Goal: Task Accomplishment & Management: Use online tool/utility

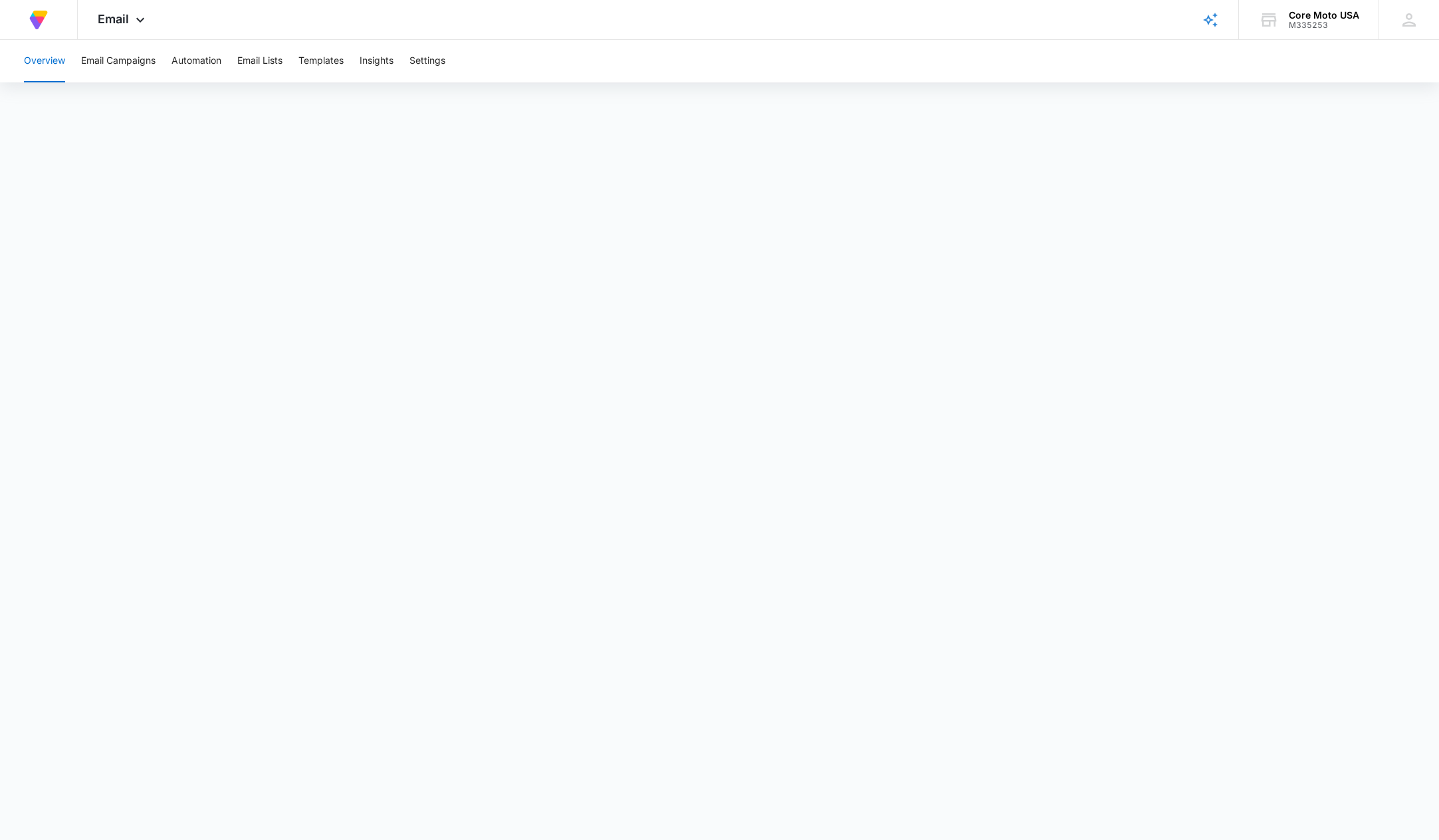
click at [765, 49] on div "Overview Email Campaigns Automation Email Lists Templates Insights Settings" at bounding box center [720, 61] width 1407 height 42
click at [48, 65] on button "Overview" at bounding box center [45, 61] width 42 height 42
click at [34, 15] on img at bounding box center [38, 19] width 24 height 24
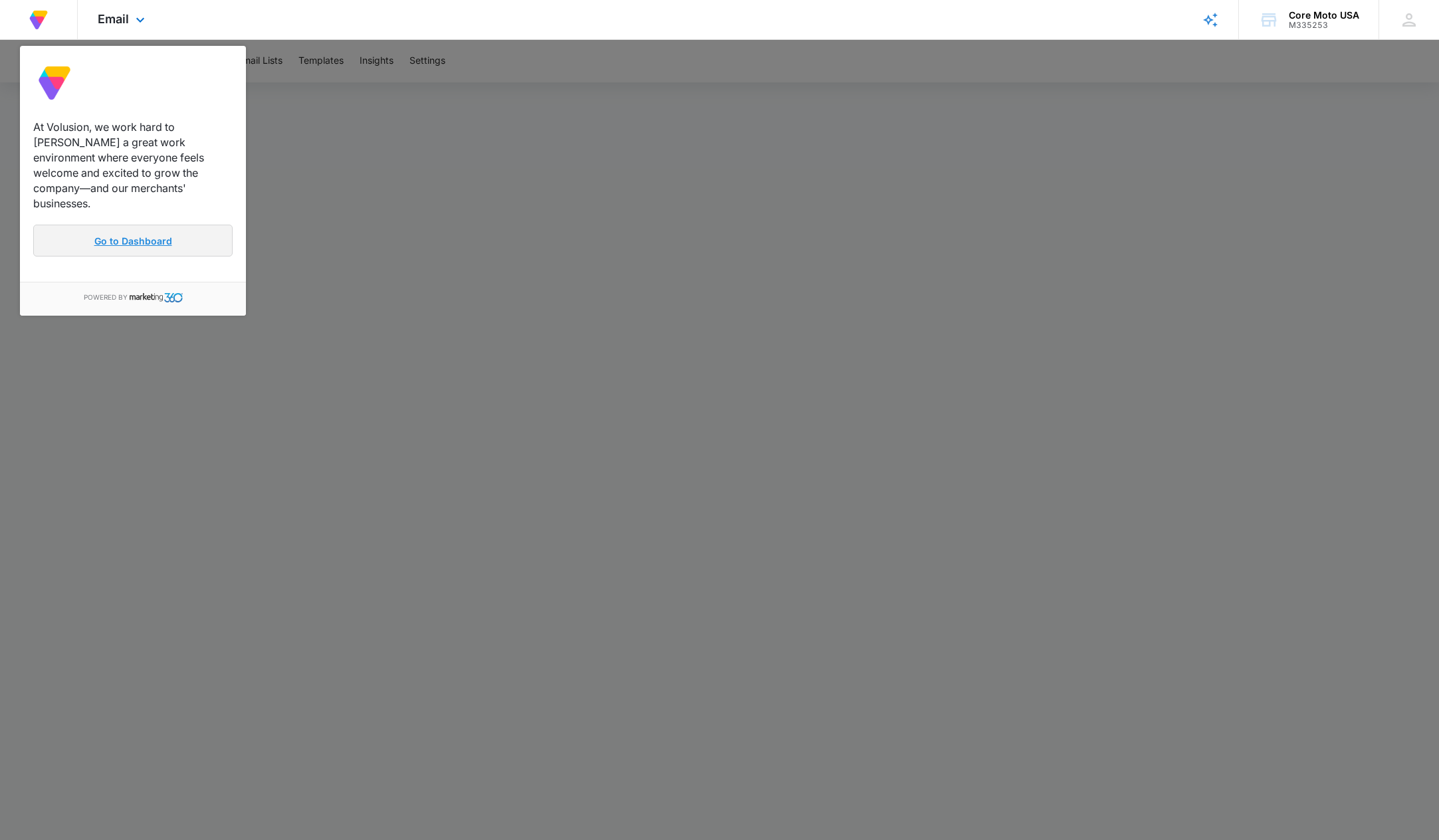
click at [144, 233] on link "Go to Dashboard" at bounding box center [132, 241] width 199 height 32
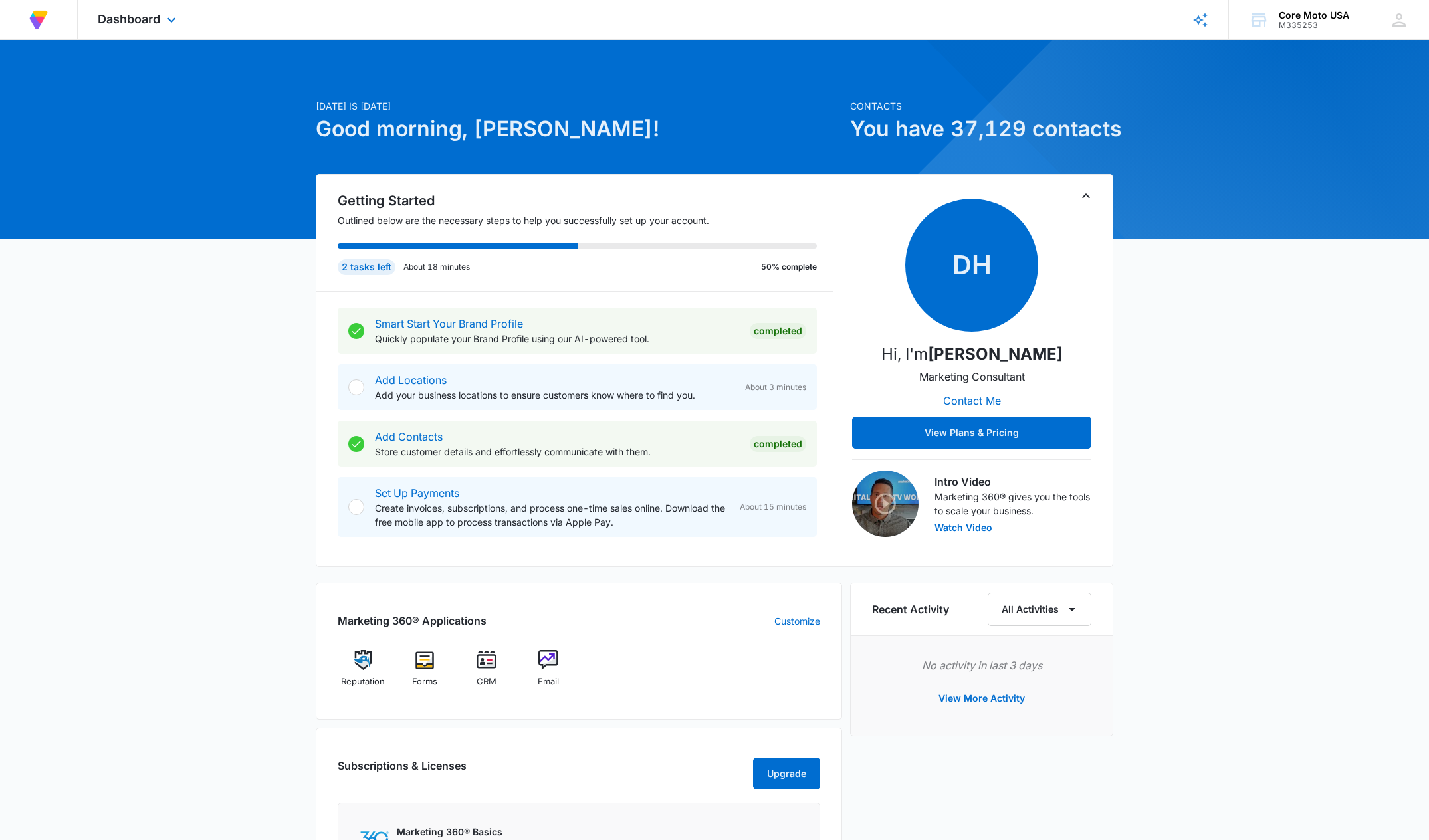
click at [42, 22] on img at bounding box center [38, 19] width 24 height 24
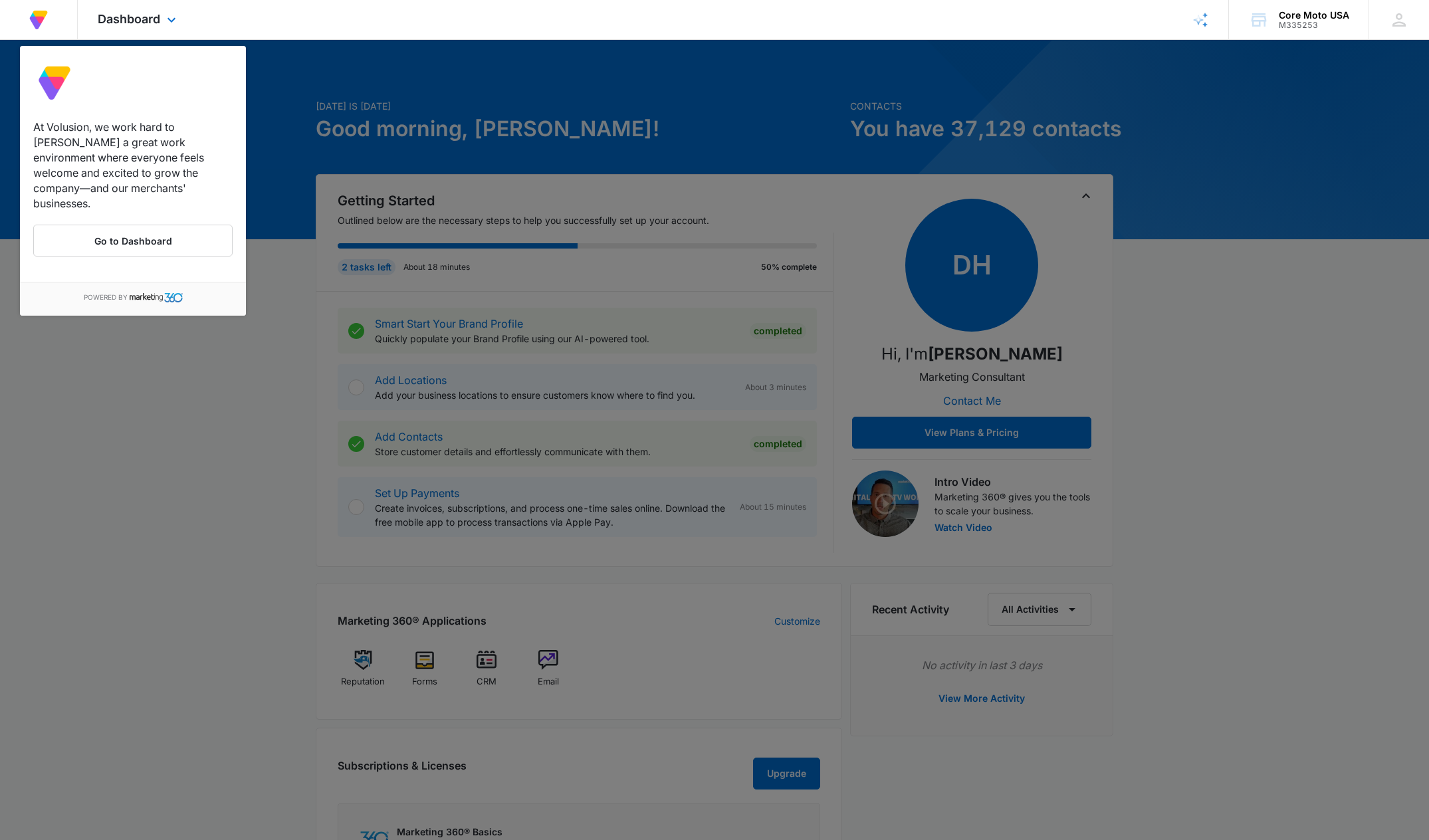
click at [160, 27] on div "Dashboard Apps Reputation Forms CRM Email Files Brand Settings" at bounding box center [138, 19] width 121 height 39
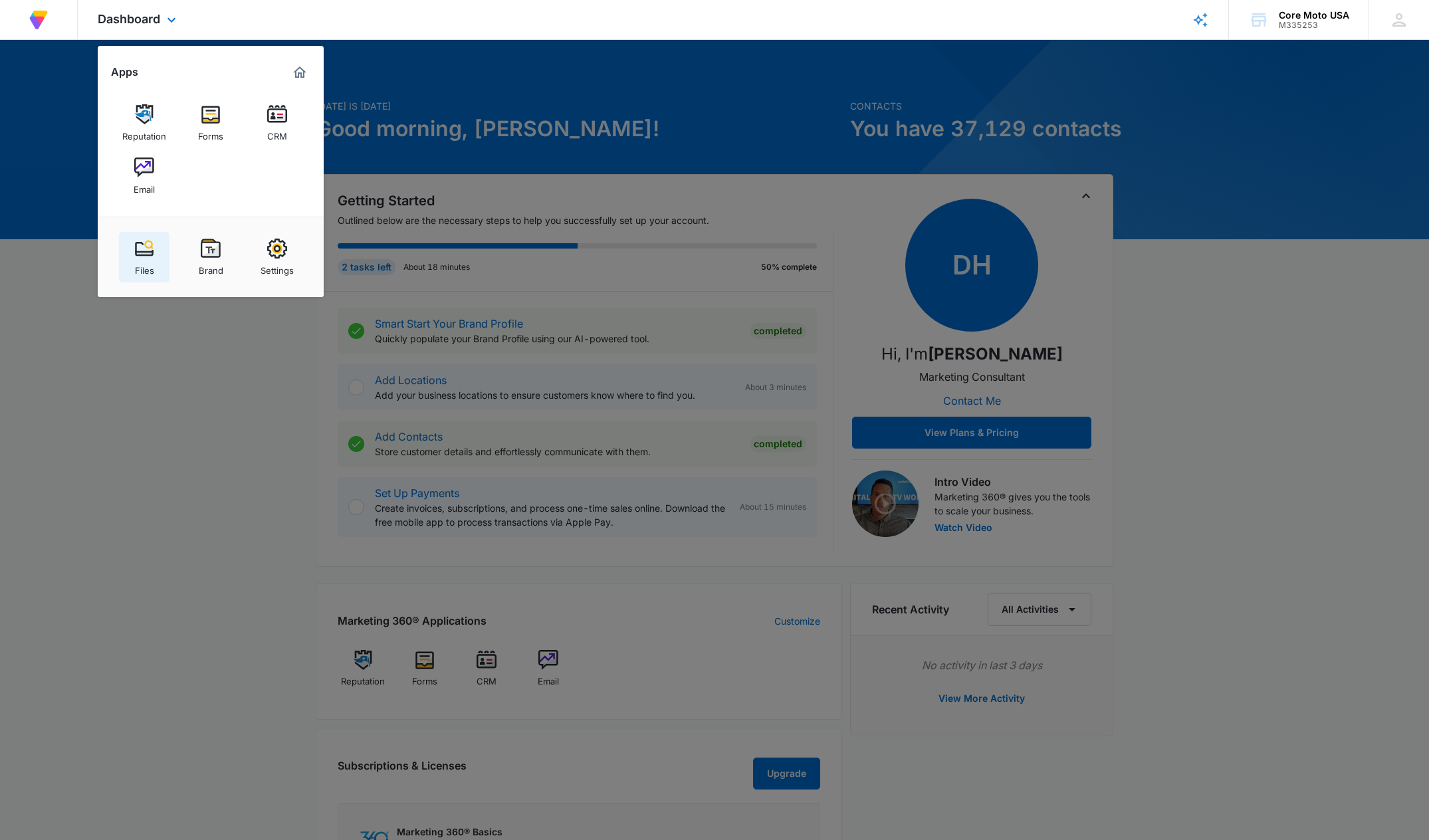
click at [145, 252] on img at bounding box center [145, 248] width 20 height 20
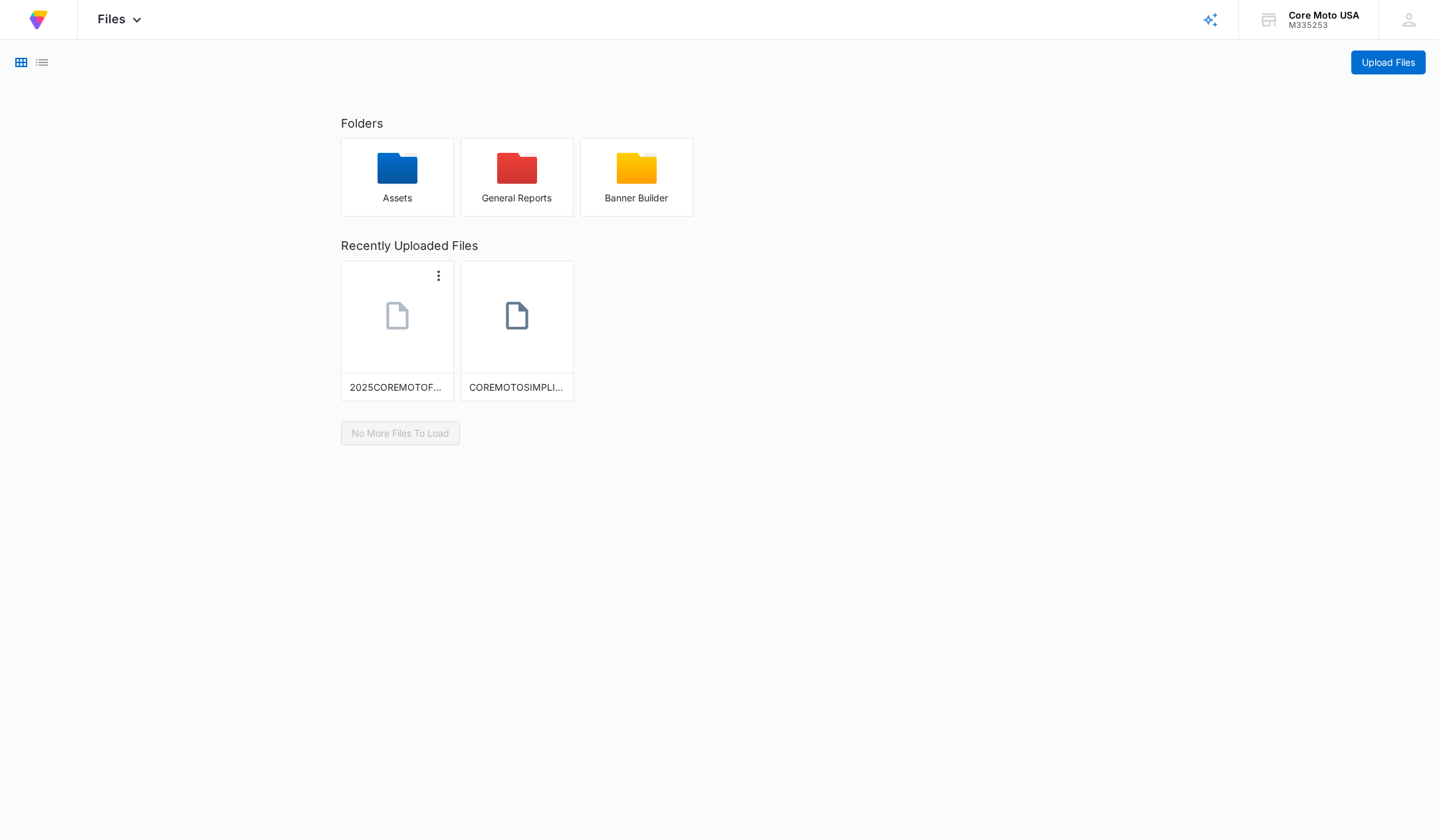
click at [398, 341] on link at bounding box center [397, 317] width 111 height 74
click at [509, 324] on icon at bounding box center [517, 315] width 33 height 33
click at [236, 437] on main "Upload Files Folders Assets General Reports Banner Builder Recently Uploaded Fi…" at bounding box center [720, 243] width 1439 height 406
click at [1385, 62] on span "Upload Files" at bounding box center [1388, 62] width 53 height 15
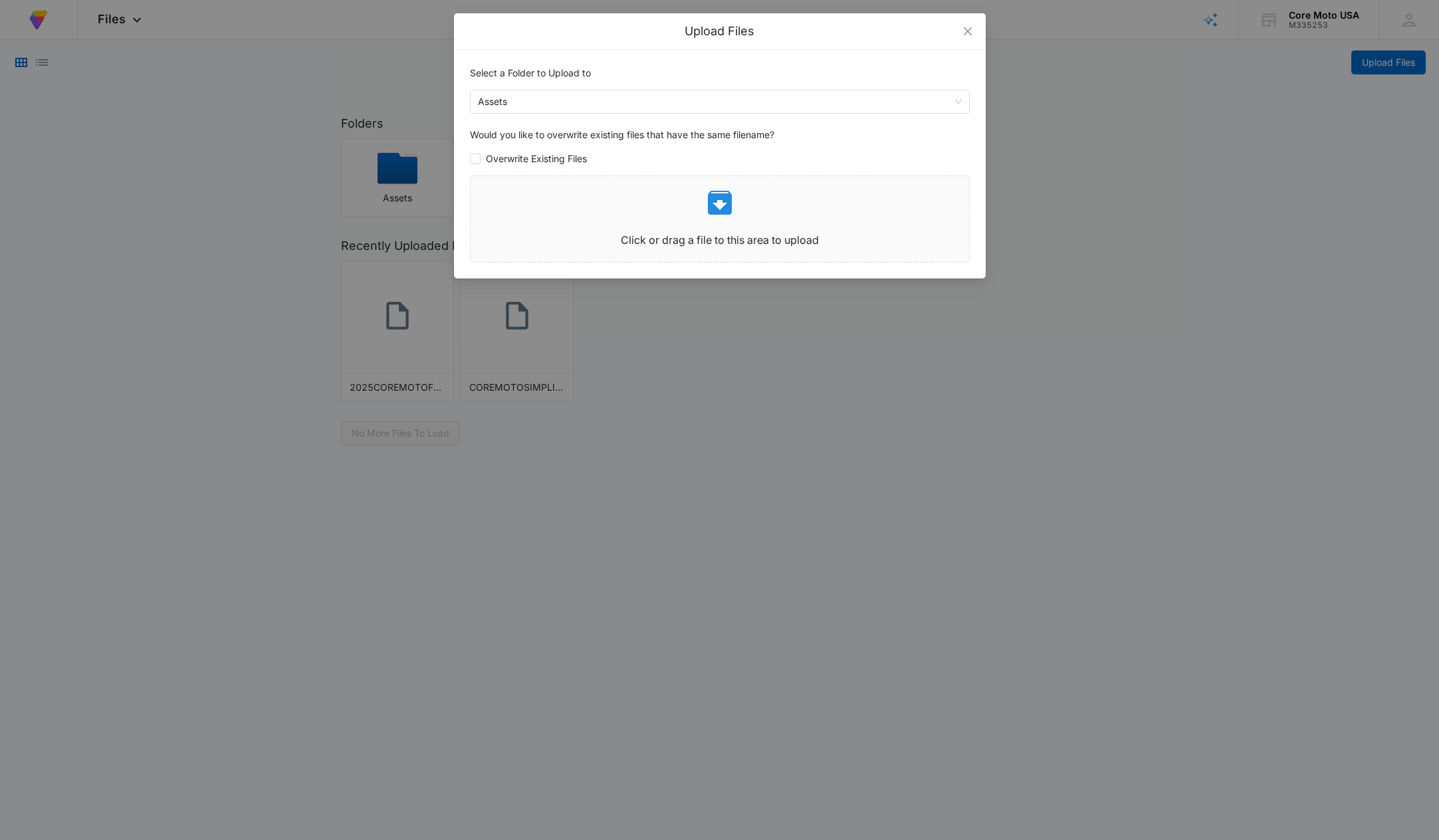
click at [1153, 307] on div "Upload Files Select a Folder to Upload to Assets Would you like to overwrite ex…" at bounding box center [720, 420] width 1439 height 840
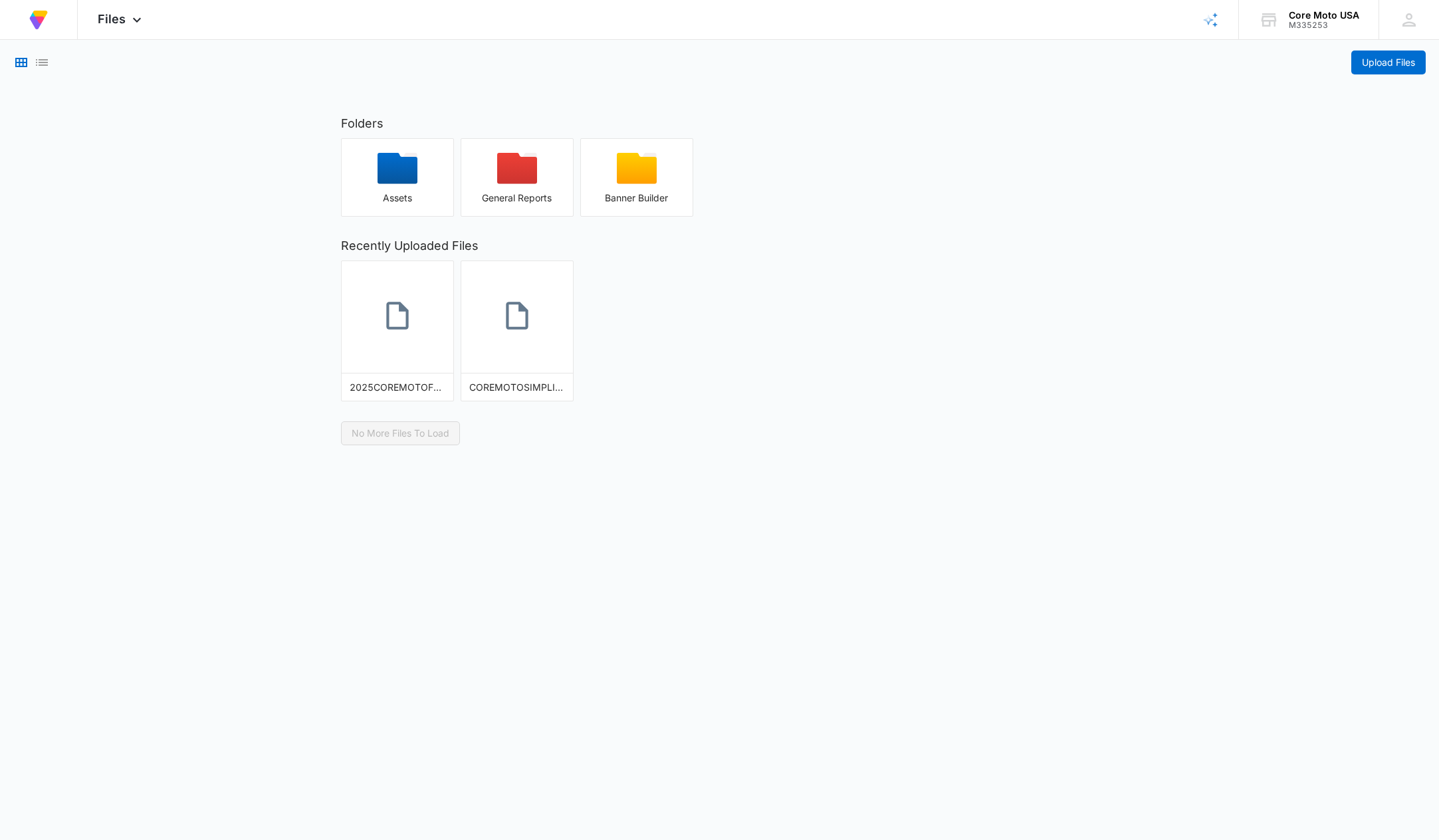
click at [1278, 730] on body "At Volusion, we work hard to [PERSON_NAME] a great work environment where every…" at bounding box center [720, 420] width 1439 height 840
click at [1367, 62] on span "Upload Files" at bounding box center [1388, 62] width 53 height 15
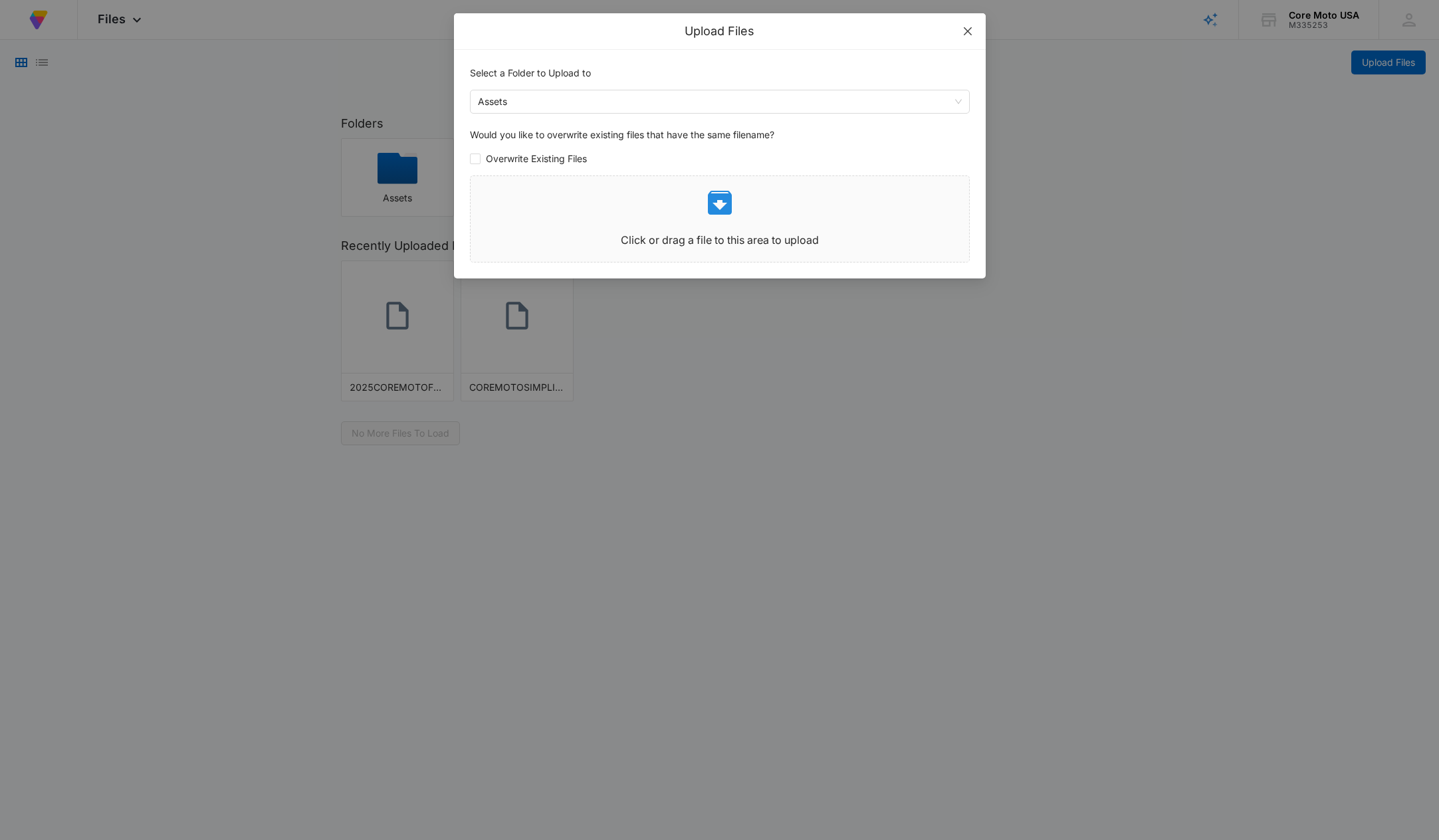
click at [968, 28] on icon "close" at bounding box center [968, 32] width 11 height 11
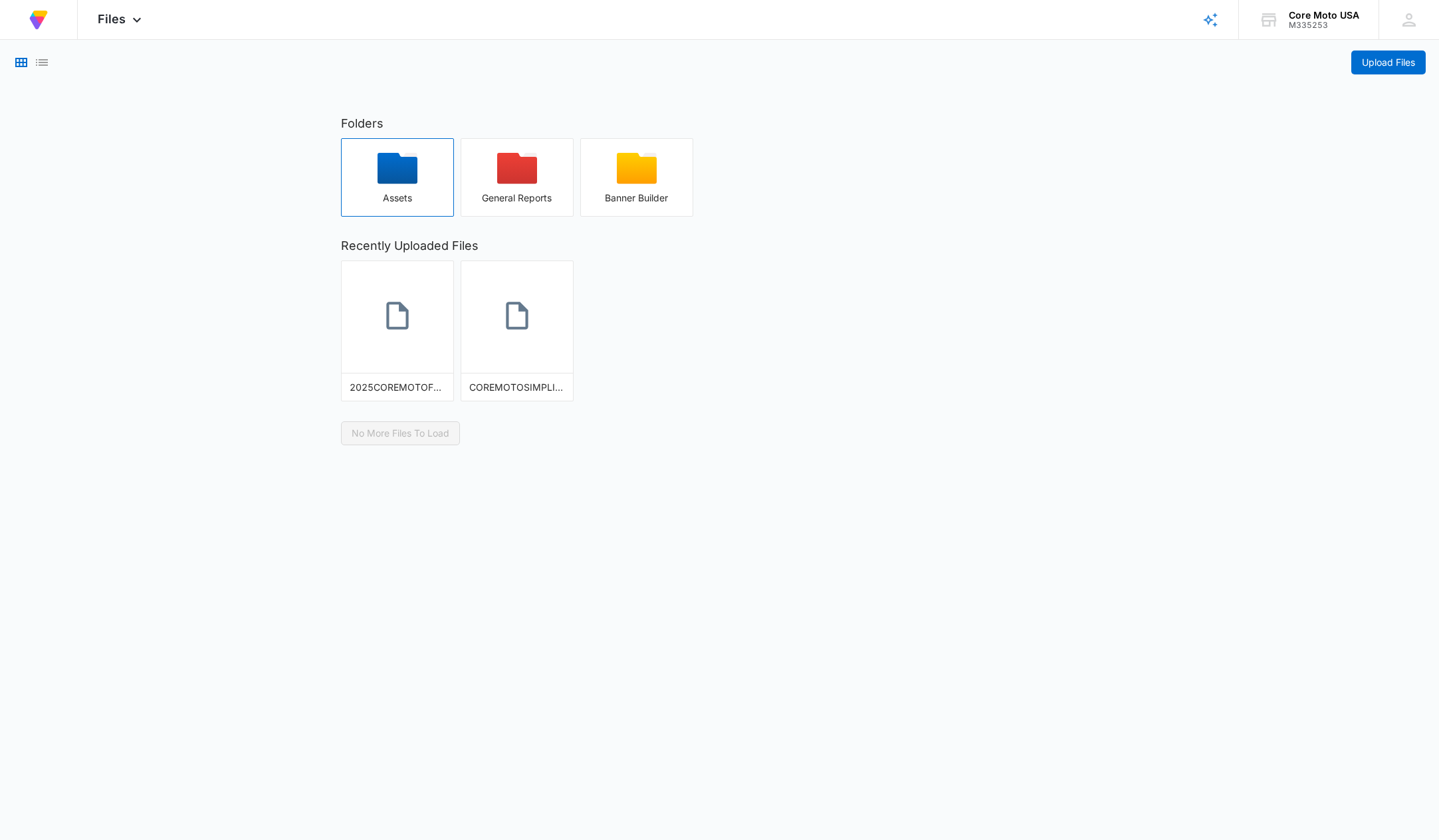
click at [412, 182] on icon "button" at bounding box center [397, 168] width 40 height 32
click at [1382, 66] on span "Upload Files" at bounding box center [1388, 62] width 53 height 15
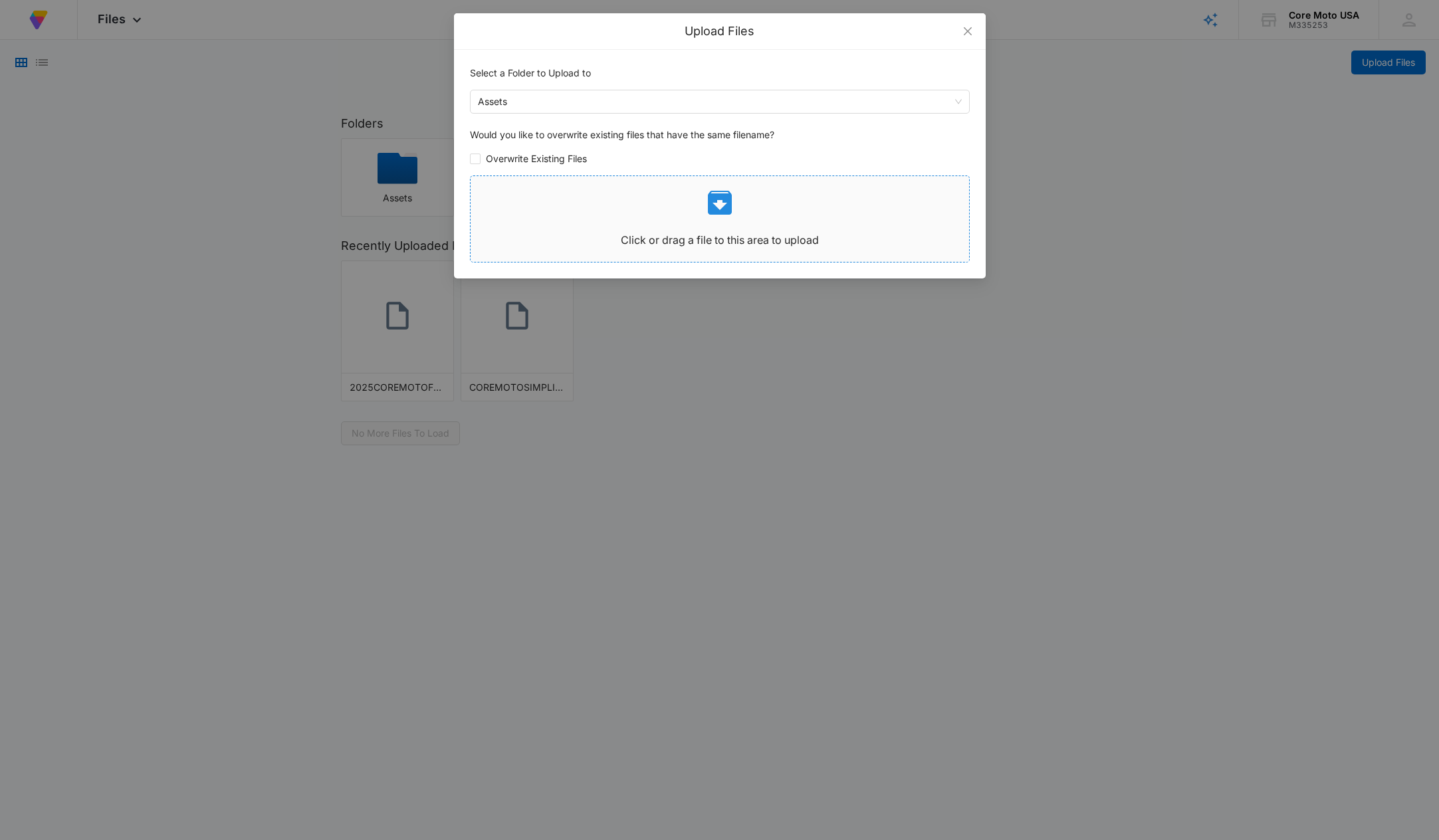
click at [718, 208] on icon at bounding box center [720, 203] width 32 height 32
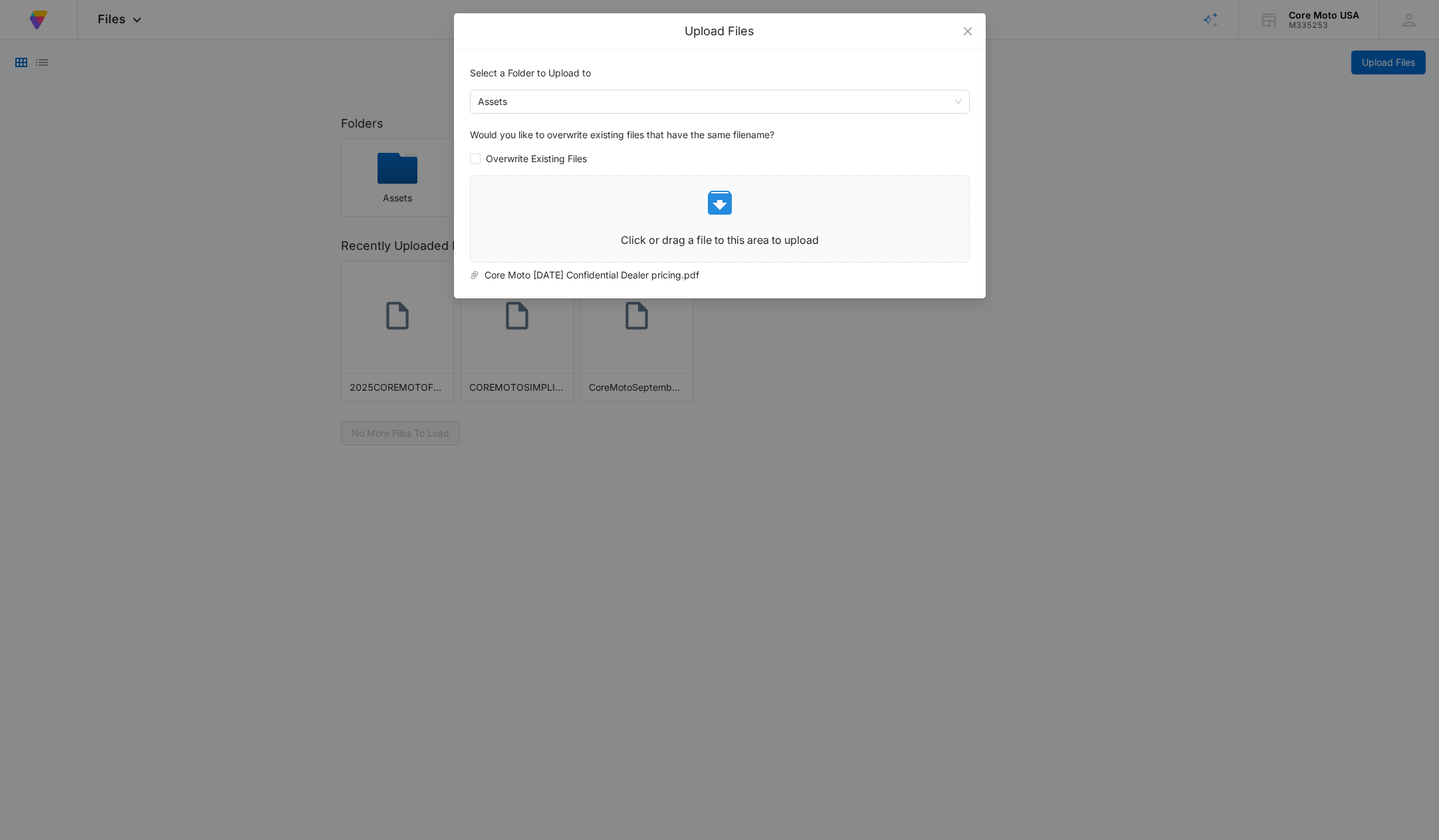
click at [936, 455] on div "Upload Files Select a Folder to Upload to Assets Would you like to overwrite ex…" at bounding box center [720, 420] width 1439 height 840
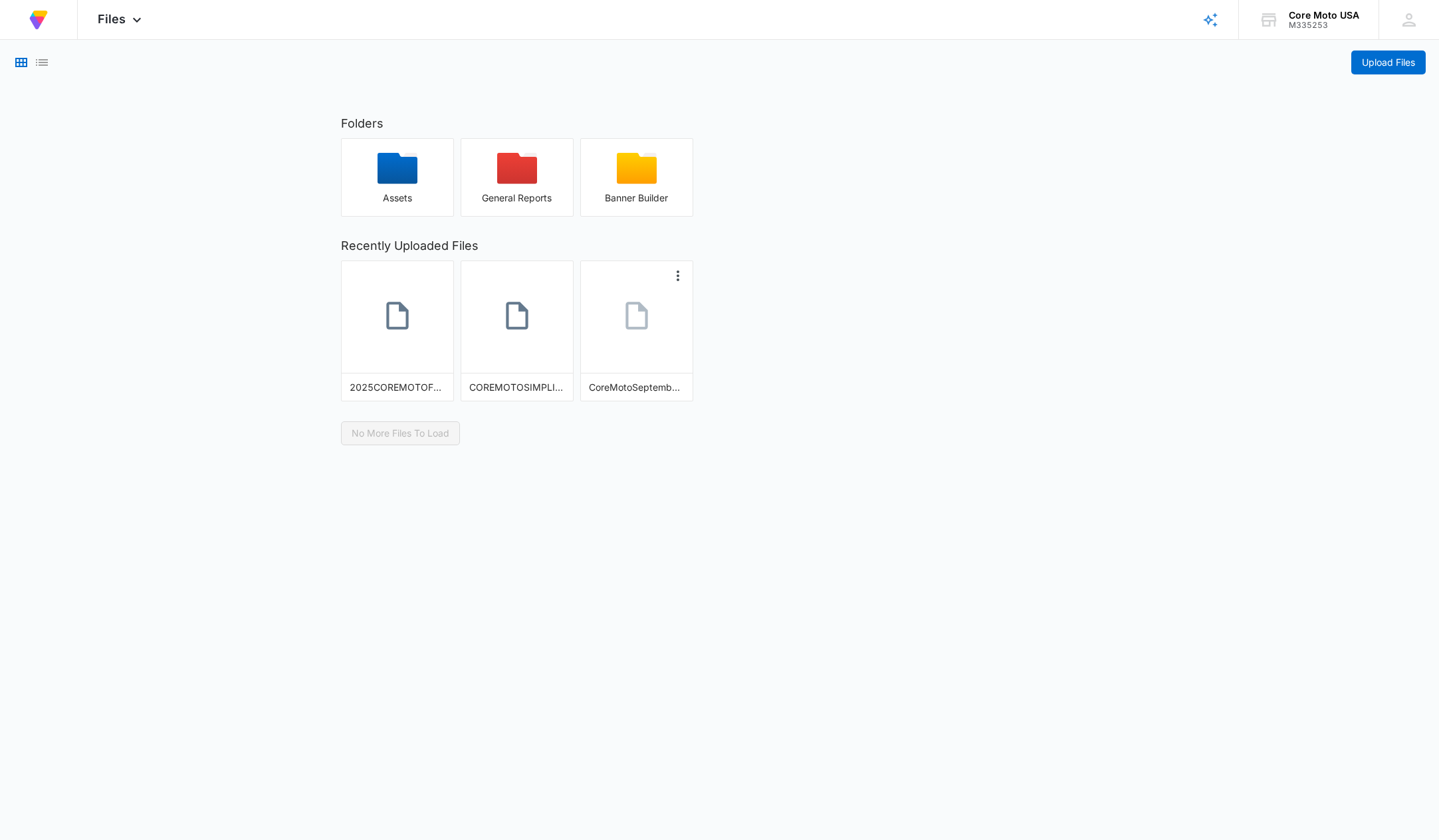
click at [634, 327] on icon at bounding box center [636, 315] width 33 height 33
click at [926, 158] on div "Assets General Reports Banner Builder" at bounding box center [720, 178] width 758 height 78
click at [1163, 238] on main "Upload Files Folders Assets General Reports Banner Builder Recently Uploaded Fi…" at bounding box center [720, 243] width 1439 height 406
click at [678, 275] on icon "More Options" at bounding box center [677, 276] width 2 height 11
click at [656, 297] on button "Make Public" at bounding box center [652, 297] width 70 height 17
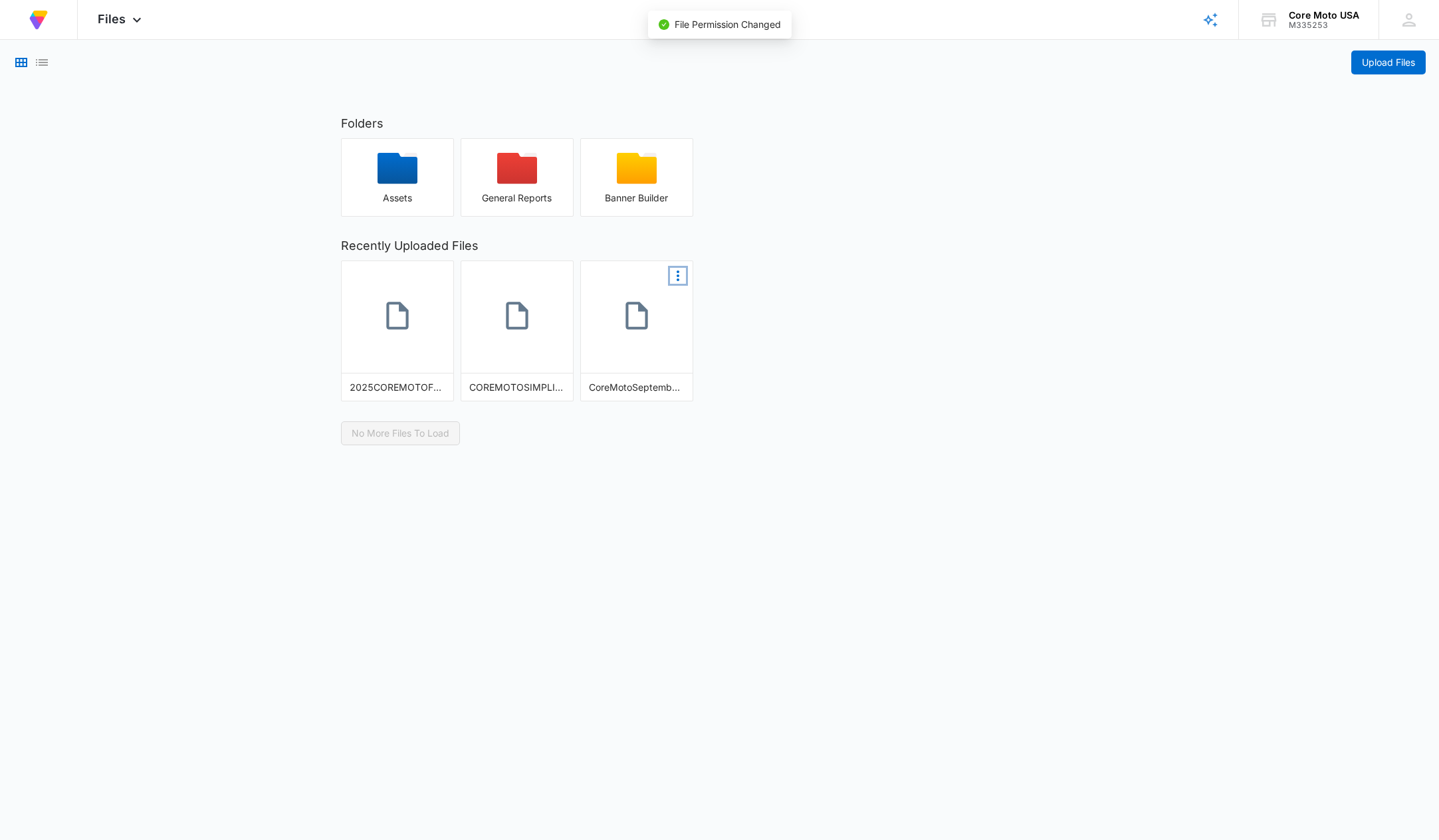
click at [677, 274] on icon "More Options" at bounding box center [678, 276] width 16 height 16
click at [633, 297] on button "Copy Shareable Link" at bounding box center [633, 297] width 106 height 17
click at [38, 22] on img at bounding box center [38, 19] width 24 height 24
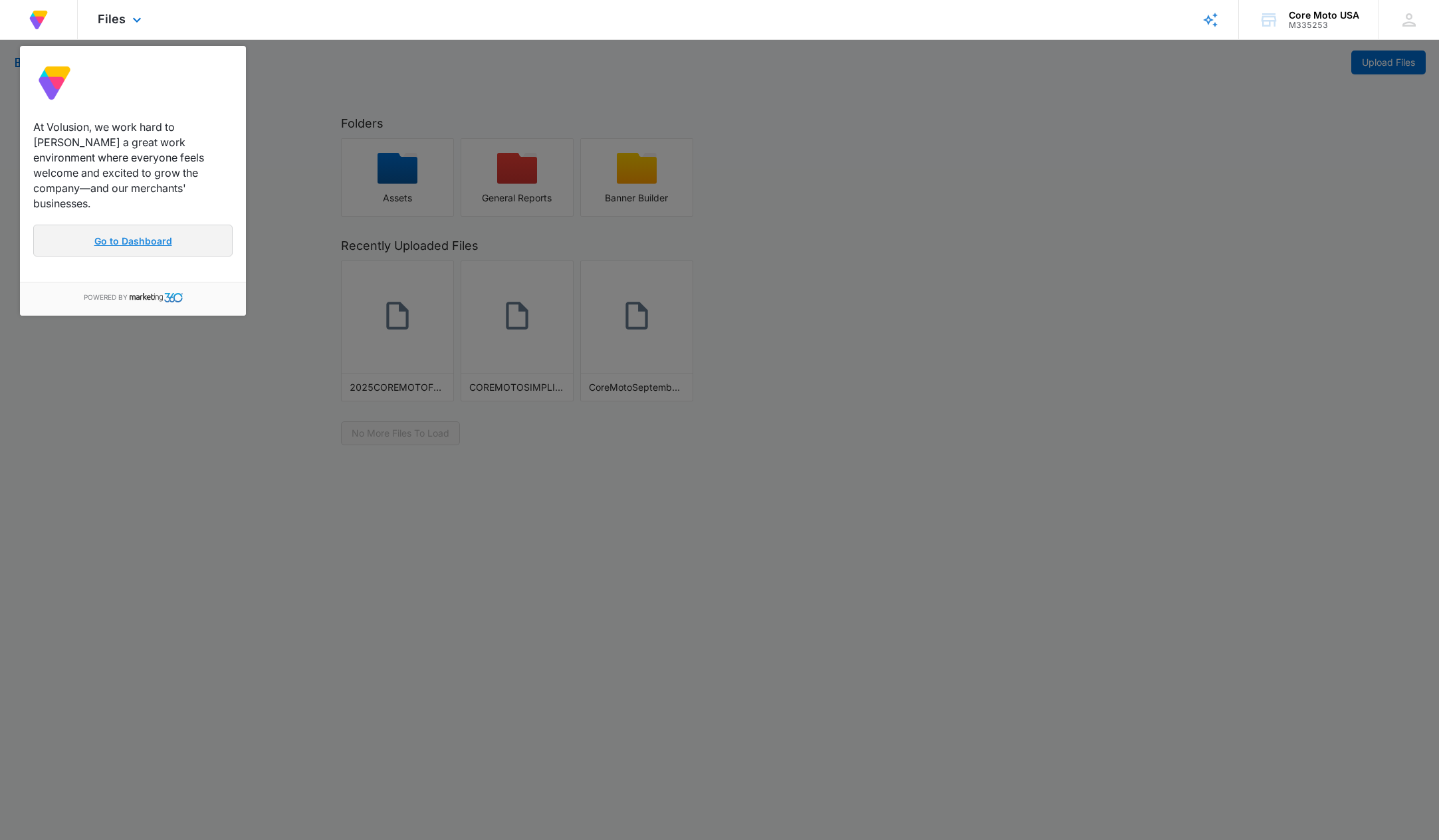
click at [135, 226] on link "Go to Dashboard" at bounding box center [132, 241] width 199 height 32
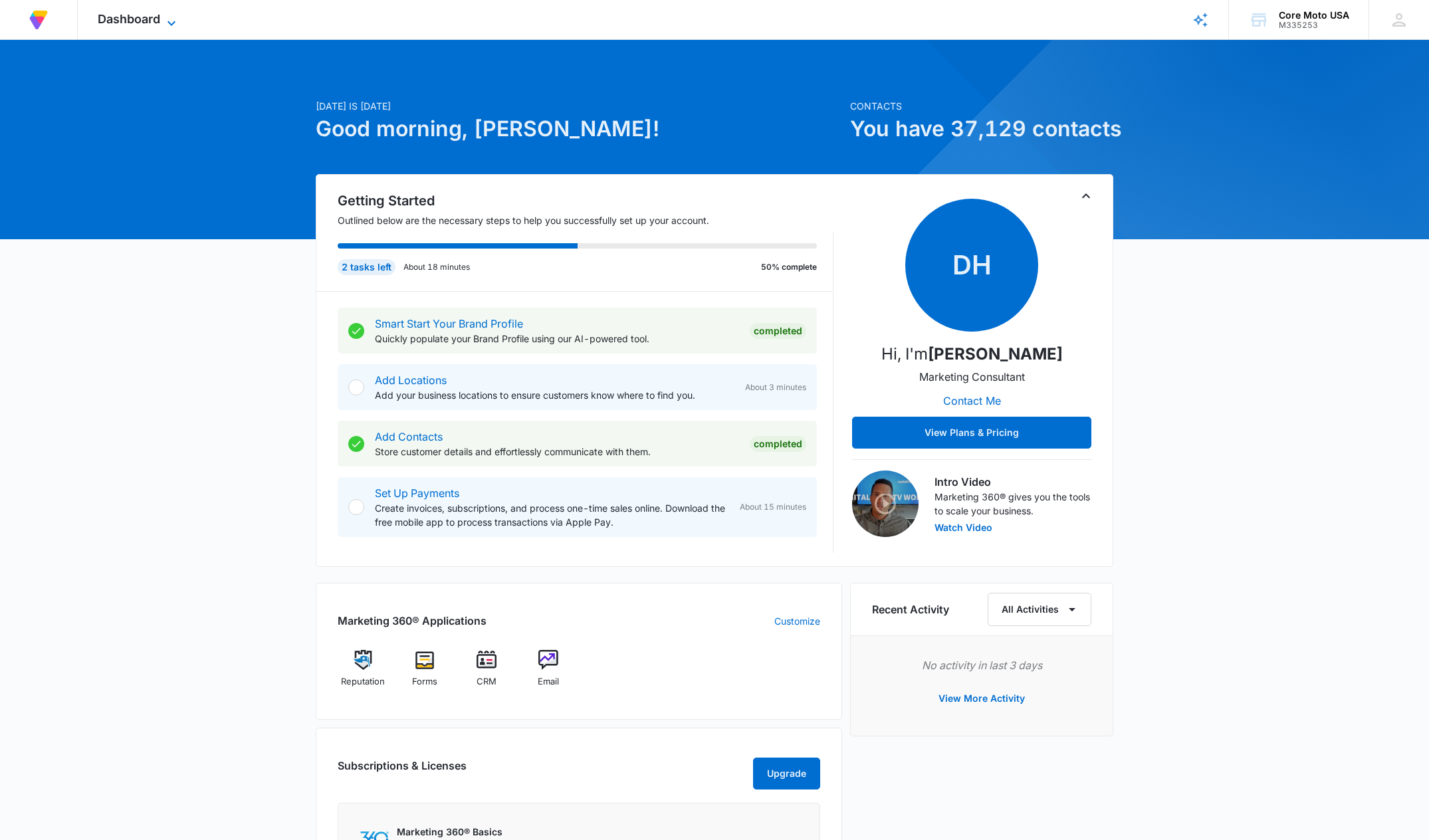
click at [175, 17] on icon at bounding box center [171, 23] width 16 height 16
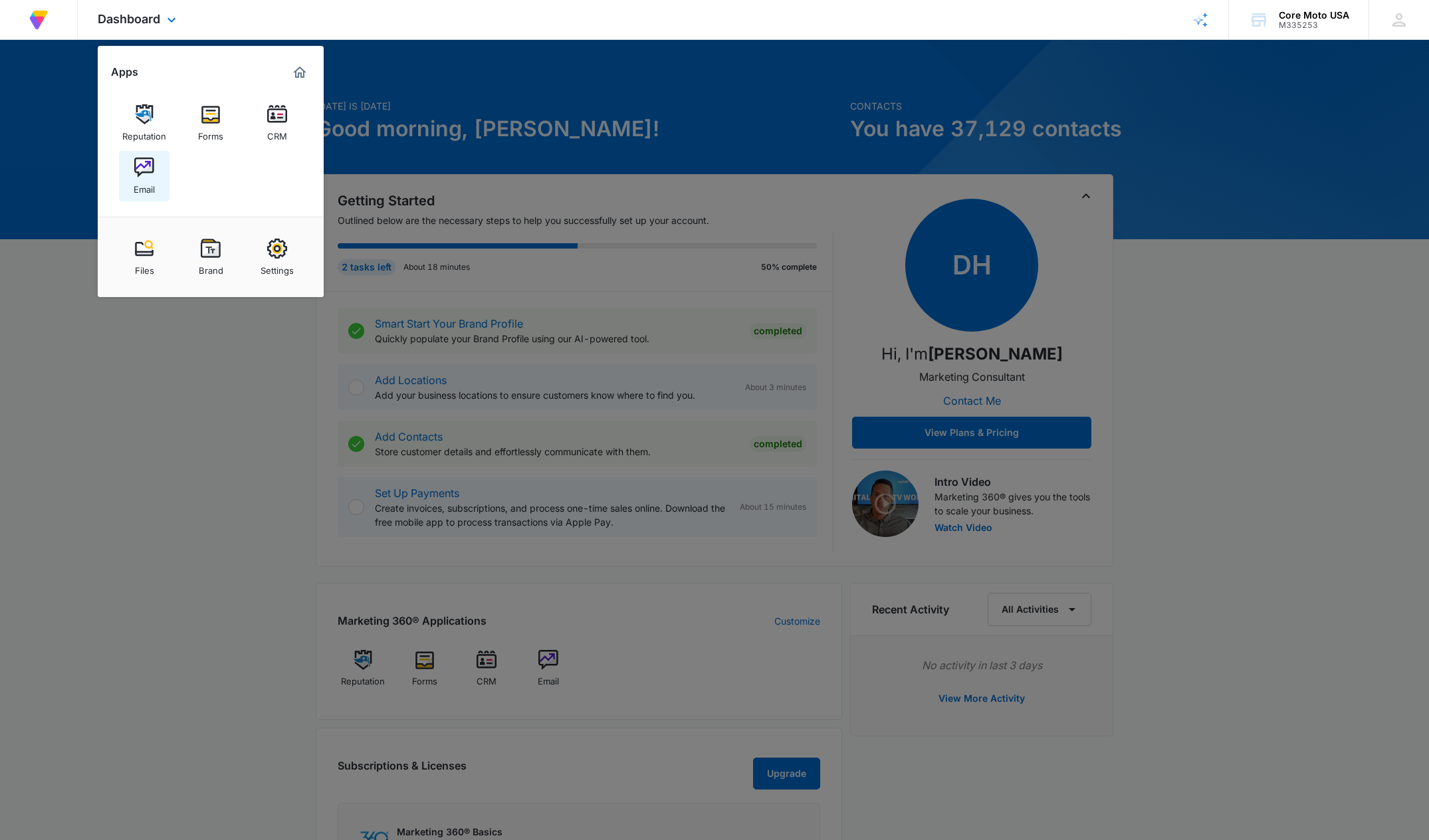
click at [140, 168] on img at bounding box center [145, 168] width 20 height 20
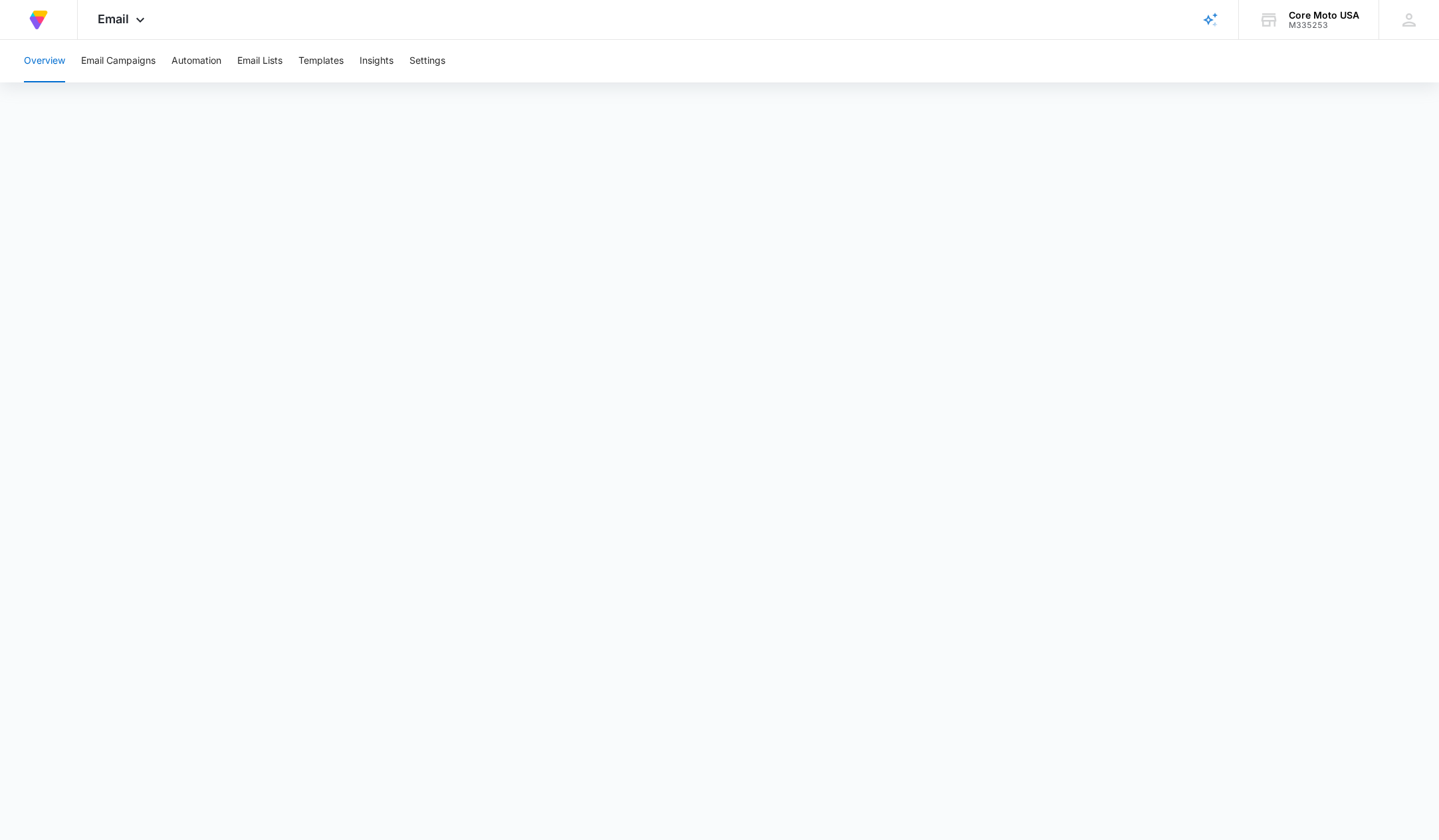
click at [890, 52] on div "Overview Email Campaigns Automation Email Lists Templates Insights Settings" at bounding box center [720, 61] width 1407 height 42
